Goal: Check status: Check status

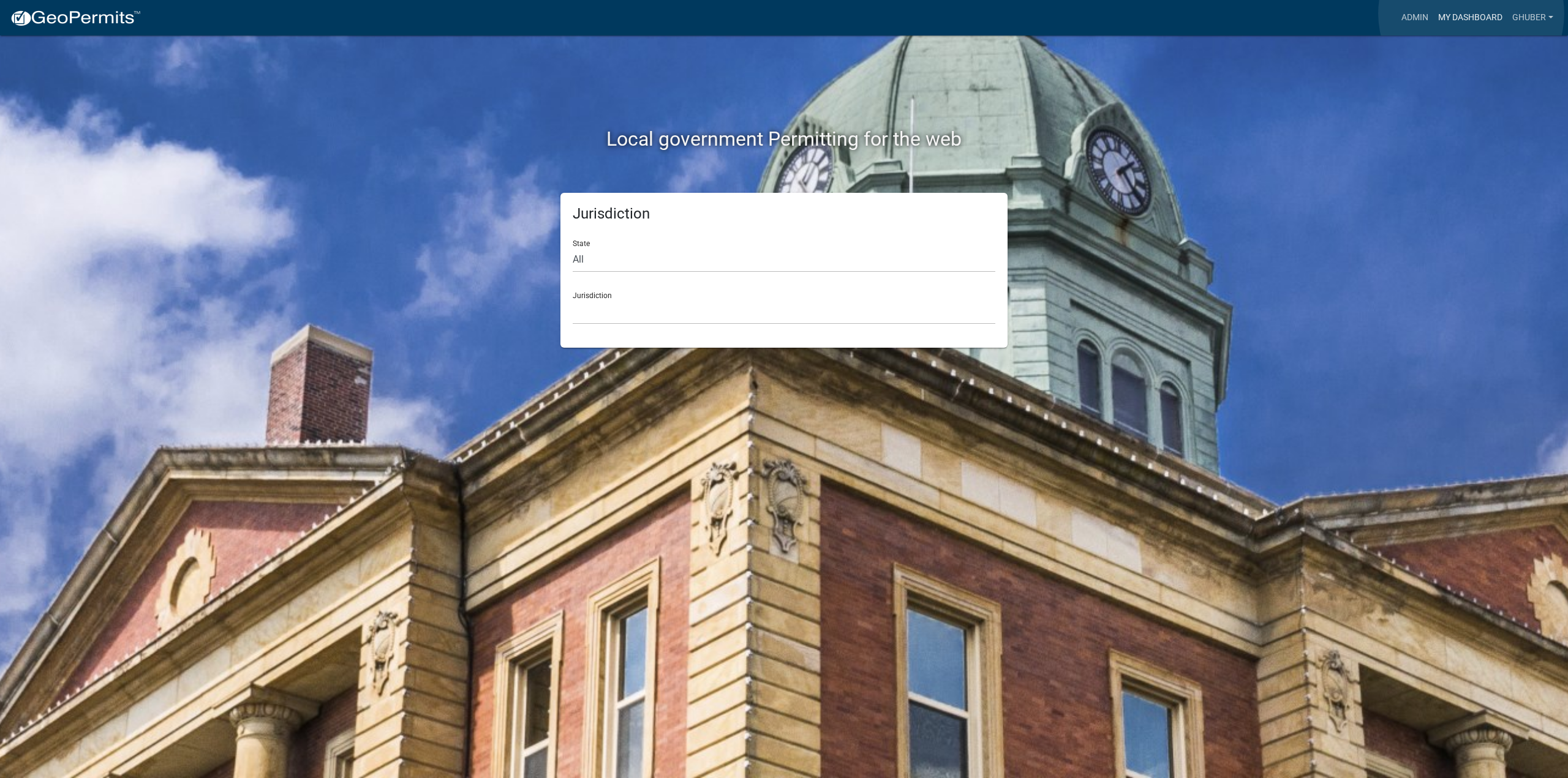
click at [1472, 14] on link "My Dashboard" at bounding box center [1470, 17] width 74 height 23
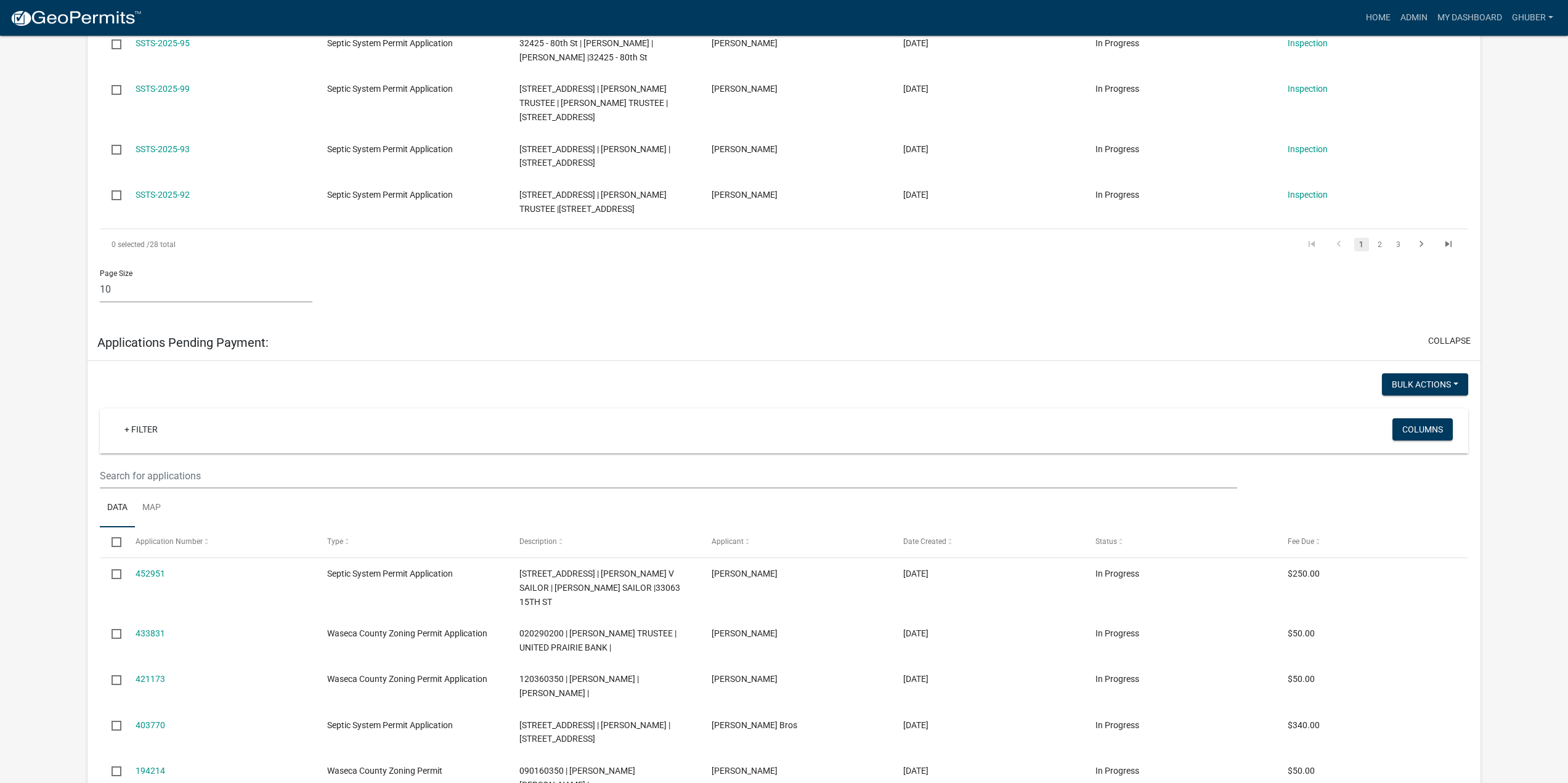
scroll to position [739, 0]
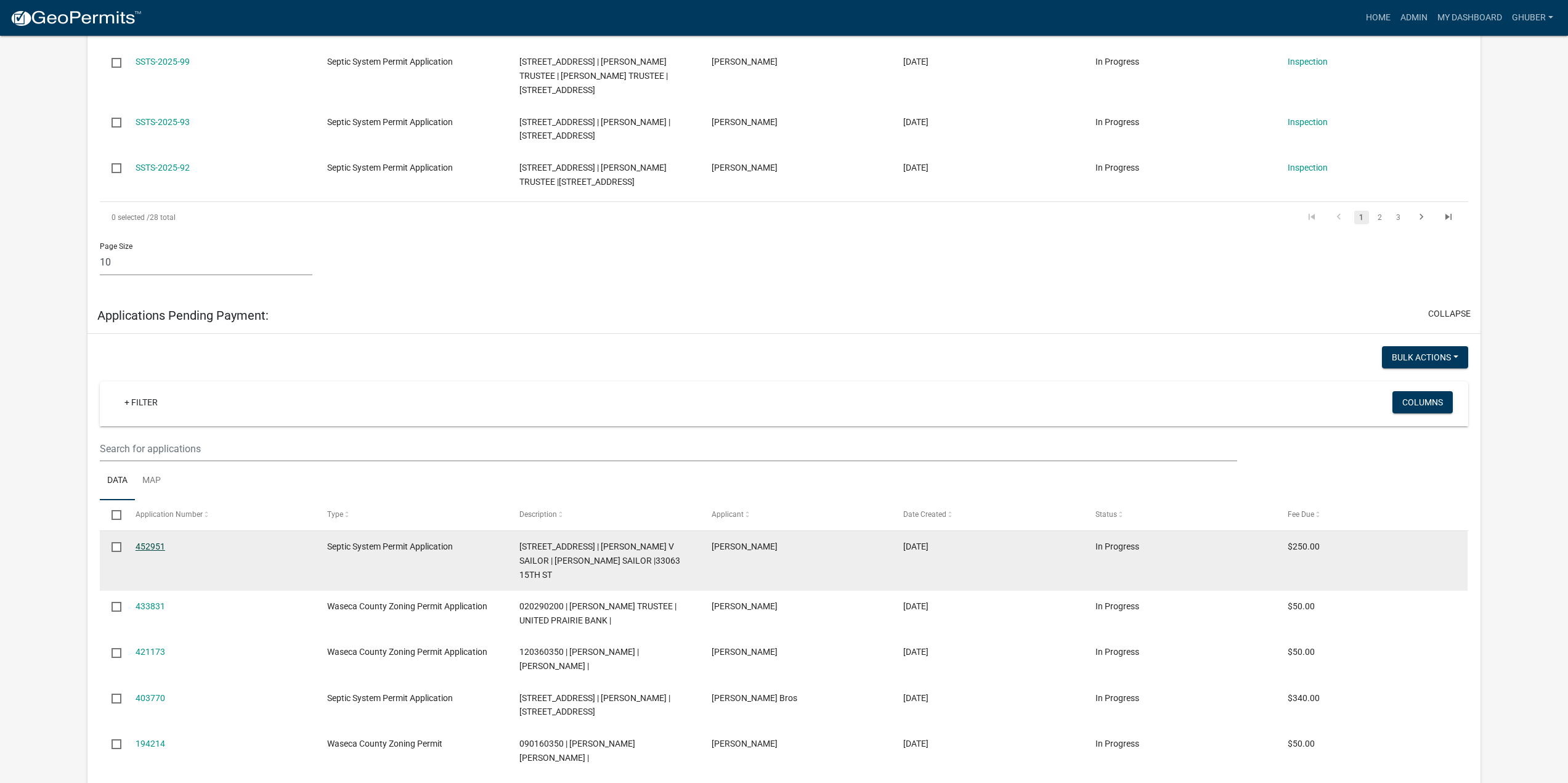
click at [155, 541] on link "452951" at bounding box center [150, 547] width 30 height 10
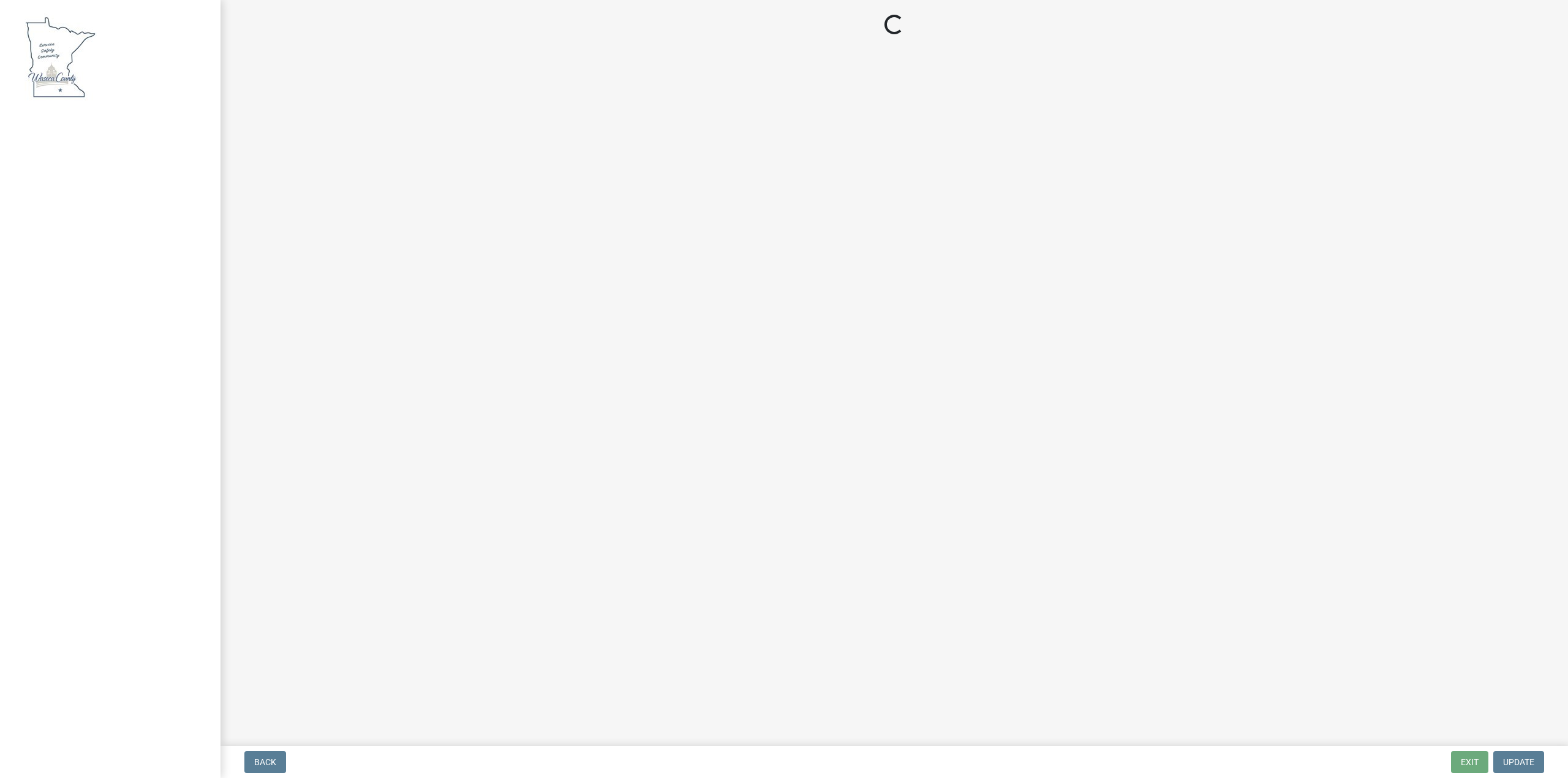
select select "3: 3"
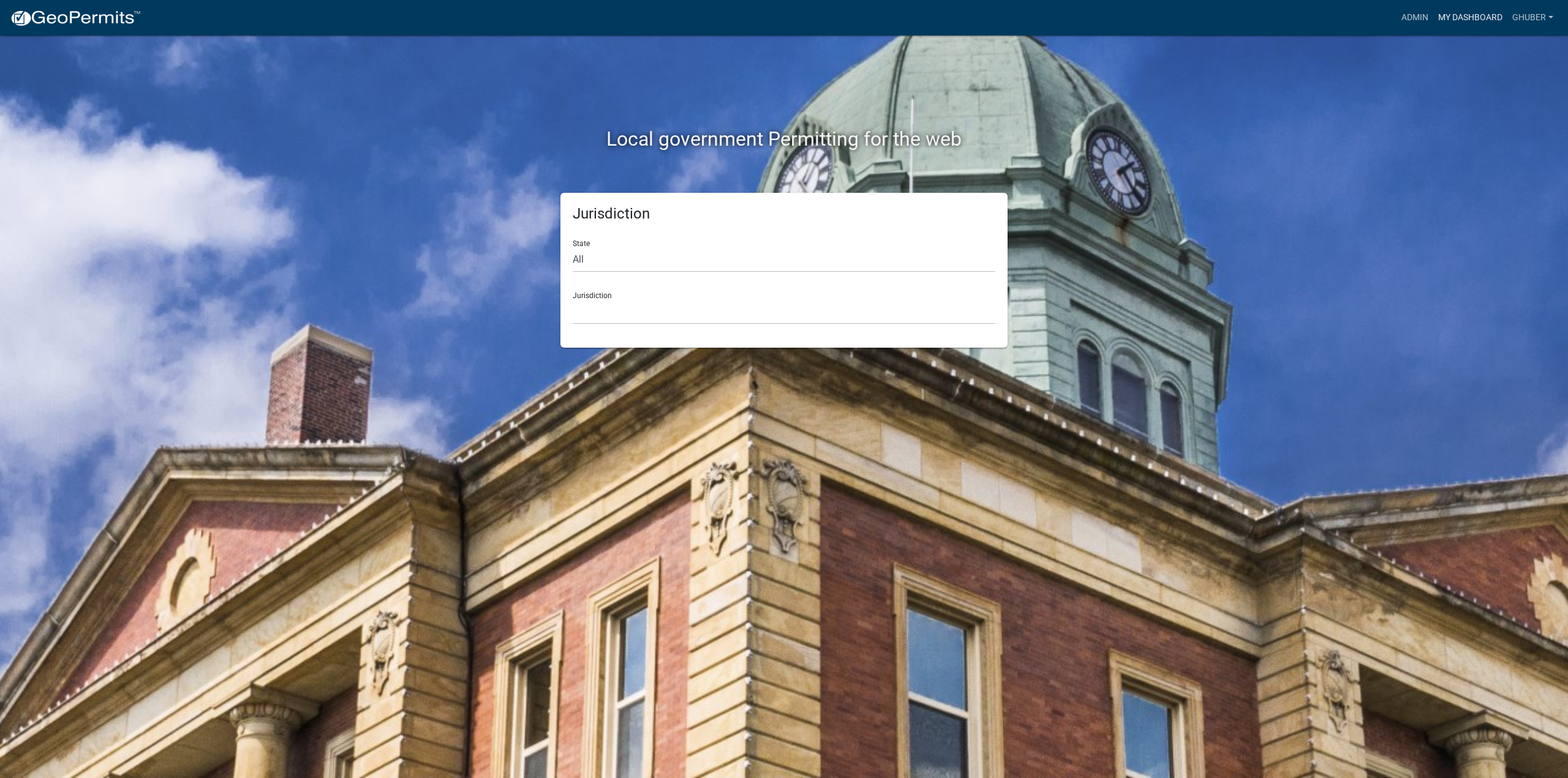
click at [1476, 19] on link "My Dashboard" at bounding box center [1470, 17] width 74 height 23
